Goal: Ask a question

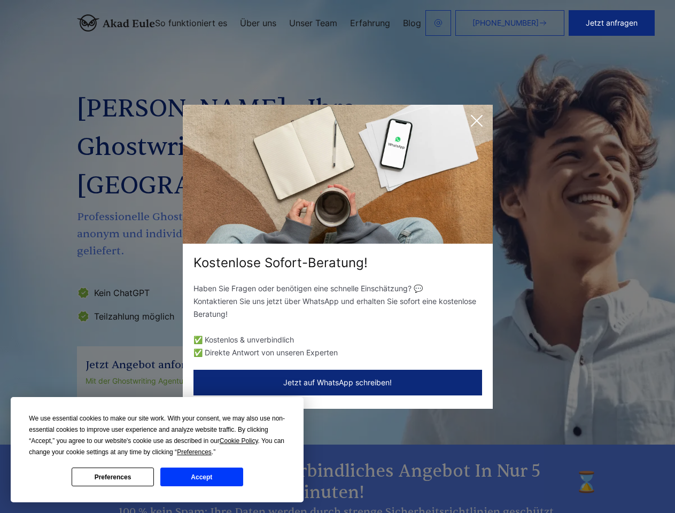
click at [337, 256] on div "Kostenlose Sofort-Beratung!" at bounding box center [338, 262] width 310 height 17
click at [240, 441] on span "Cookie Policy" at bounding box center [239, 440] width 38 height 7
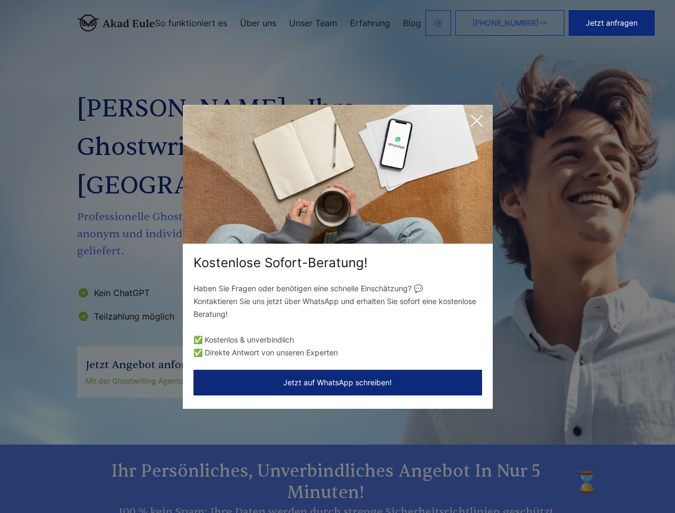
click at [206, 452] on div "Kostenlose Sofort-Beratung! Haben Sie Fragen oder benötigen eine schnelle Einsc…" at bounding box center [337, 256] width 675 height 513
click at [113, 476] on div "Kostenlose Sofort-Beratung! Haben Sie Fragen oder benötigen eine schnelle Einsc…" at bounding box center [337, 256] width 675 height 513
click at [201, 476] on div "Kostenlose Sofort-Beratung! Haben Sie Fragen oder benötigen eine schnelle Einsc…" at bounding box center [337, 256] width 675 height 513
click at [619, 23] on button "Jetzt anfragen" at bounding box center [611, 23] width 86 height 26
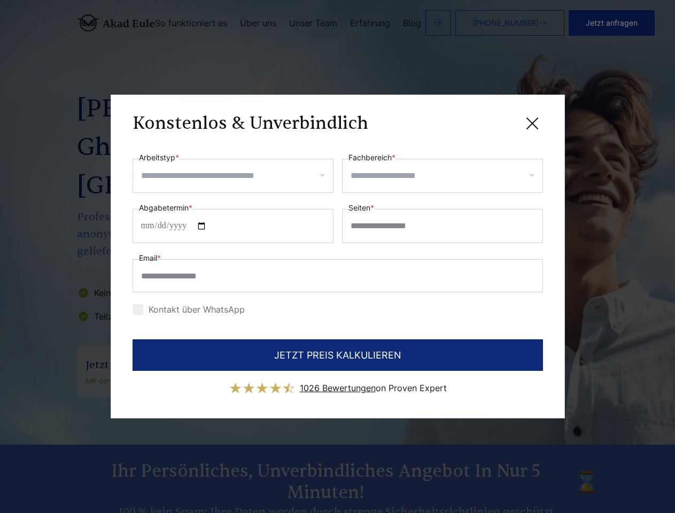
click at [476, 121] on div "Konstenlos & Unverbindlich" at bounding box center [337, 122] width 410 height 13
click at [338, 382] on span "1026 Bewertungen" at bounding box center [338, 387] width 76 height 11
